Goal: Task Accomplishment & Management: Manage account settings

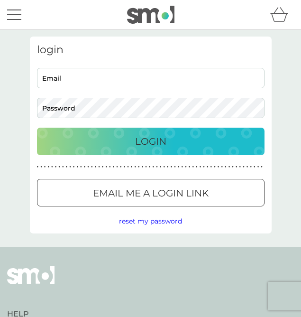
click at [60, 79] on input "Email" at bounding box center [150, 78] width 227 height 20
type input "[EMAIL_ADDRESS][DOMAIN_NAME]"
click at [37, 127] on button "Login" at bounding box center [150, 140] width 227 height 27
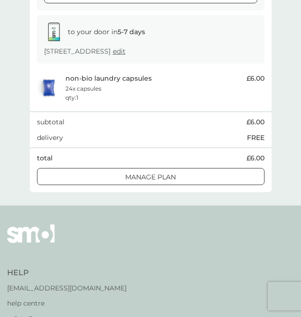
scroll to position [399, 0]
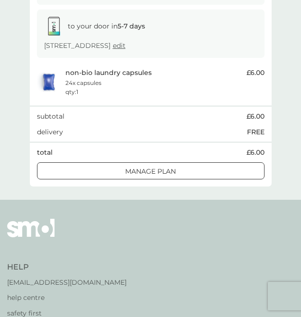
click at [129, 172] on p "Manage plan" at bounding box center [150, 171] width 51 height 10
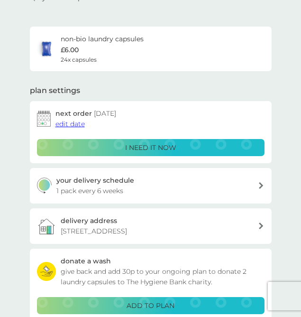
scroll to position [44, 0]
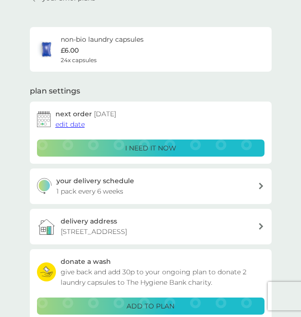
click at [68, 122] on span "edit date" at bounding box center [69, 124] width 29 height 9
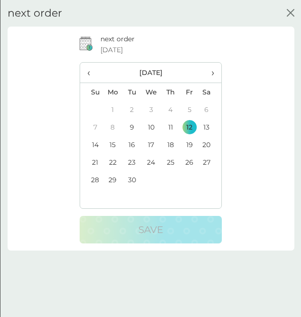
click at [288, 13] on icon "close" at bounding box center [290, 13] width 8 height 8
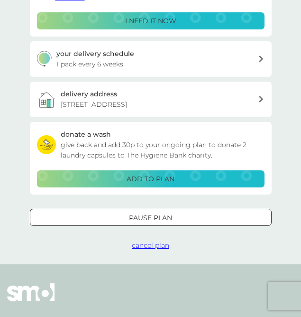
scroll to position [172, 0]
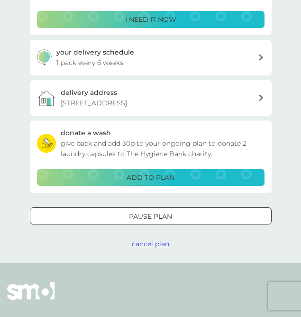
click at [133, 213] on p "Pause plan" at bounding box center [150, 216] width 43 height 10
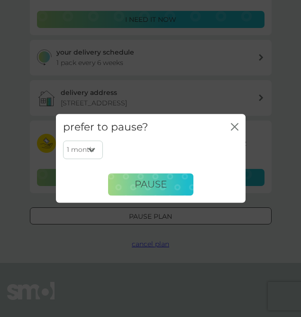
click at [147, 190] on span "Pause" at bounding box center [151, 184] width 32 height 11
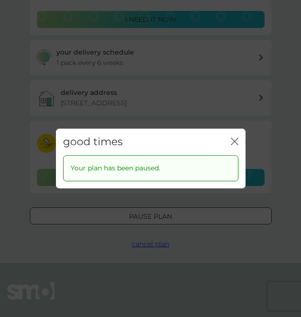
click at [231, 145] on icon "close" at bounding box center [235, 141] width 8 height 8
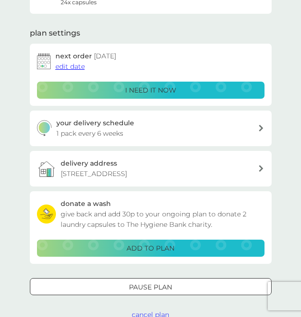
scroll to position [0, 0]
